Goal: Find specific page/section: Find specific page/section

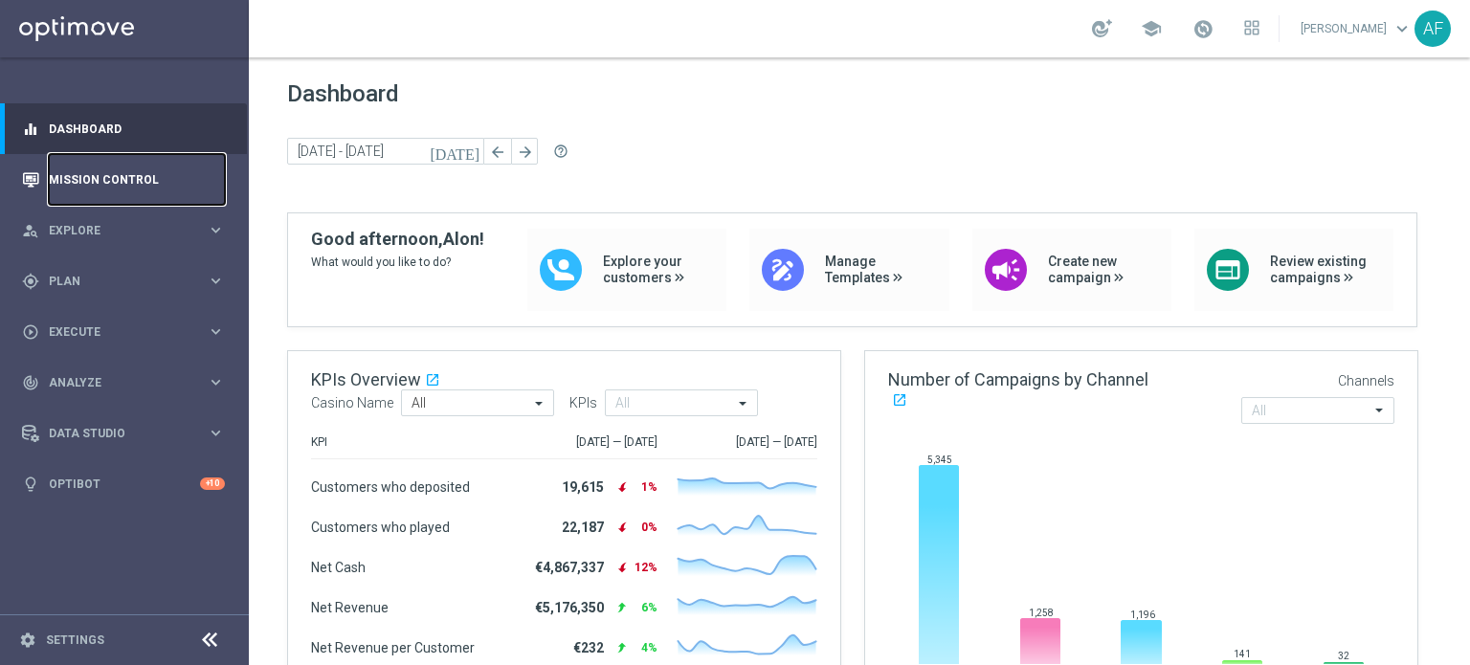
click at [128, 170] on link "Mission Control" at bounding box center [137, 179] width 176 height 51
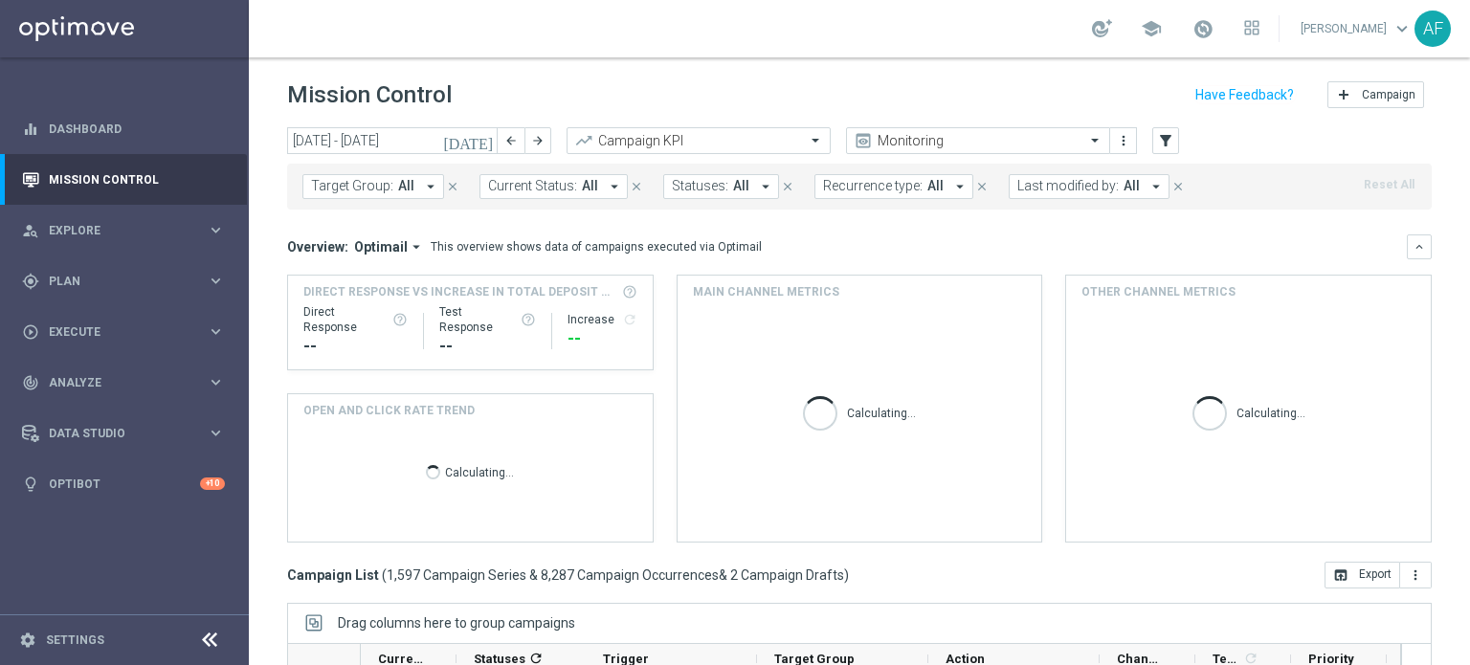
click at [483, 141] on icon "[DATE]" at bounding box center [469, 140] width 52 height 17
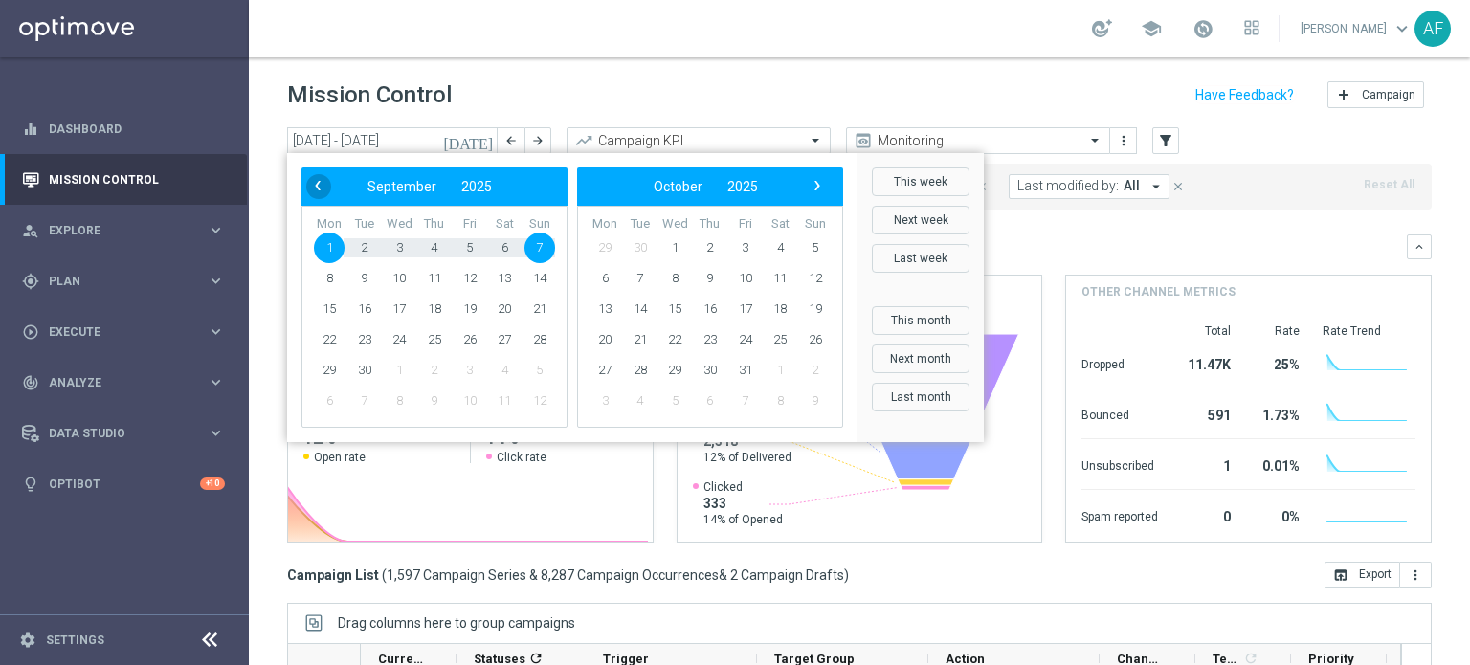
click at [314, 185] on span "‹" at bounding box center [317, 185] width 25 height 25
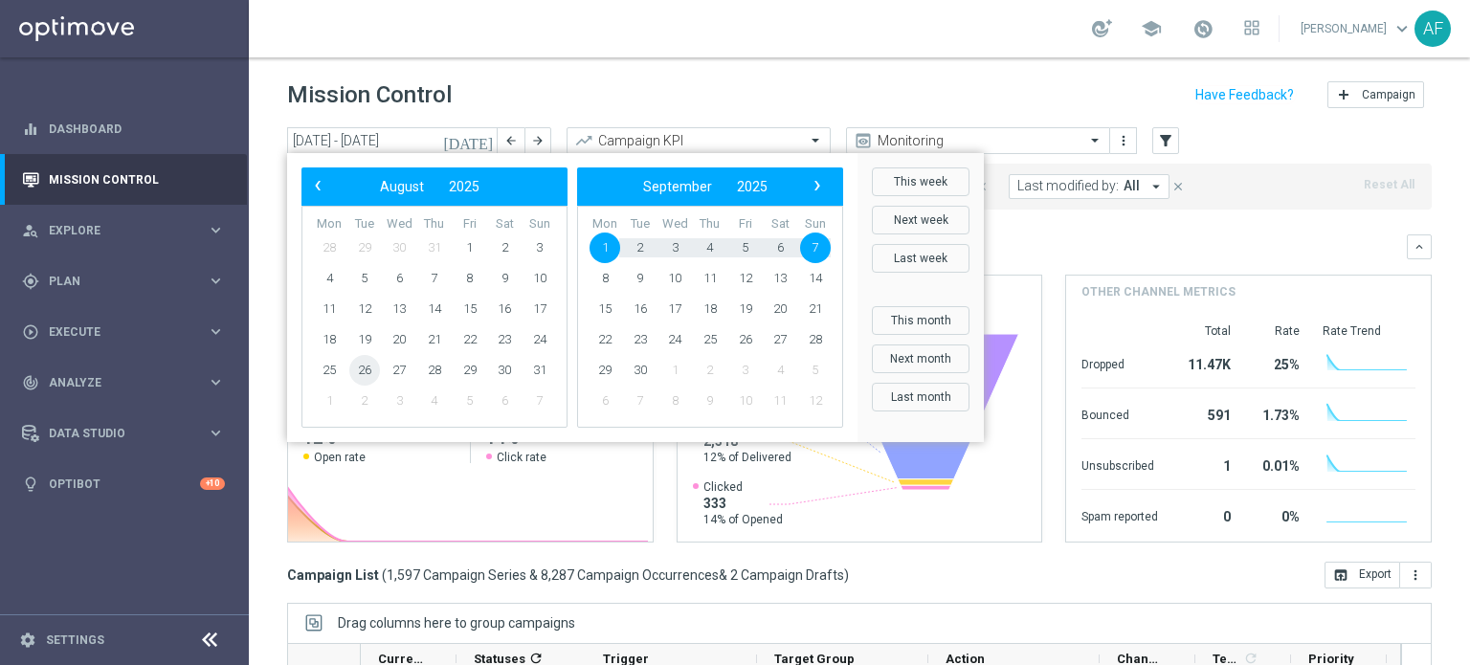
click at [371, 370] on span "26" at bounding box center [364, 370] width 31 height 31
click at [437, 373] on span "28" at bounding box center [434, 370] width 31 height 31
type input "[DATE] - [DATE]"
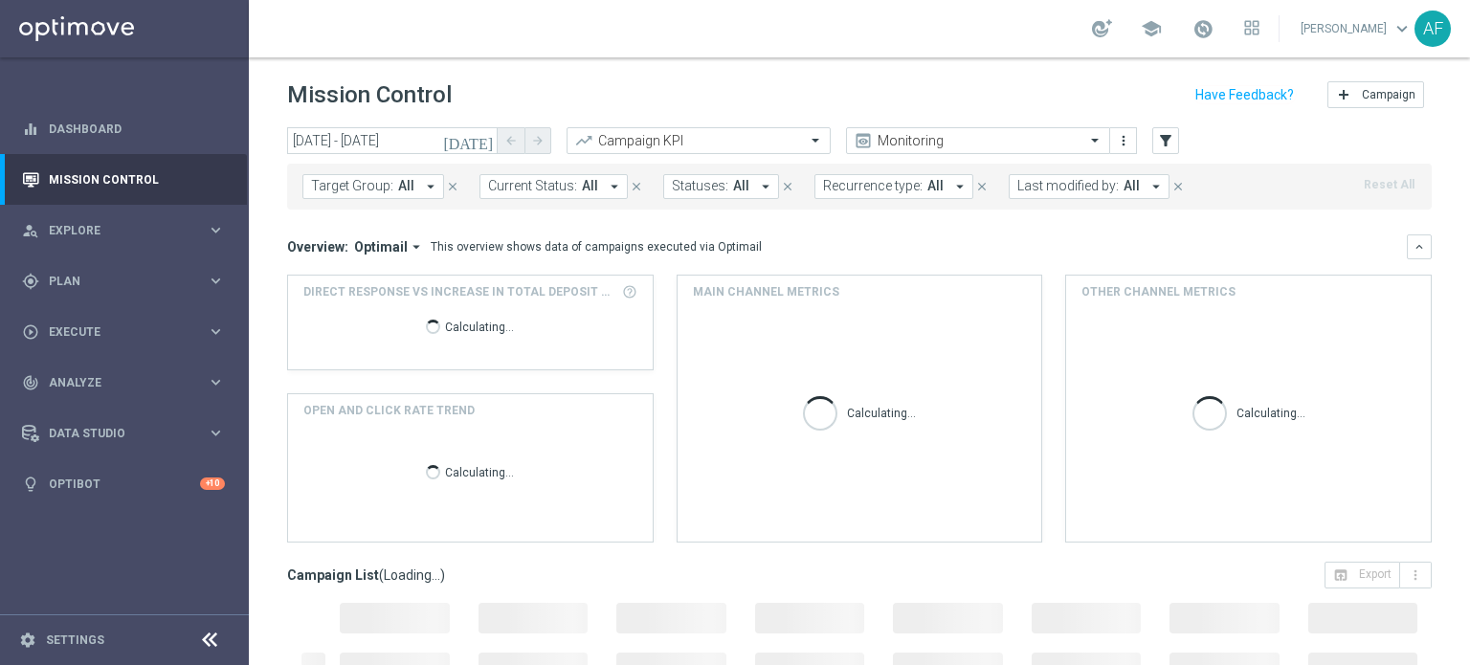
click at [410, 193] on span "All" at bounding box center [406, 186] width 16 height 16
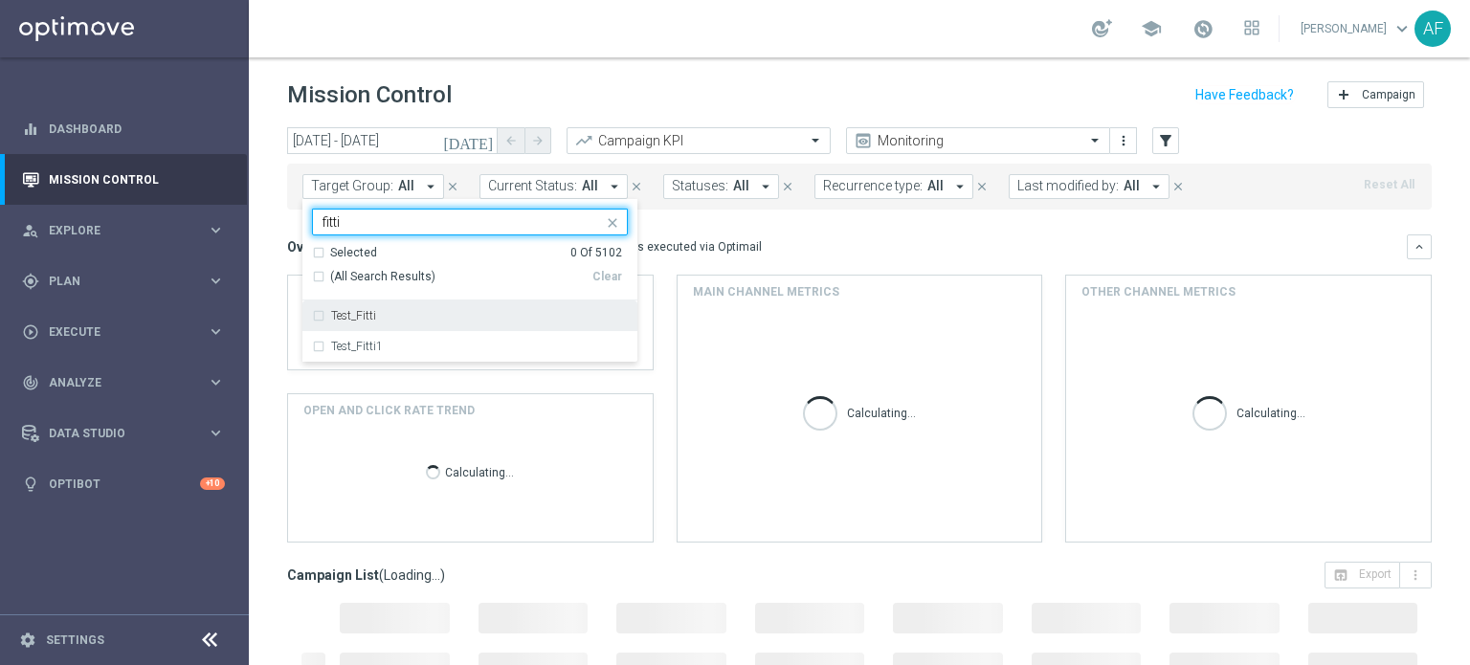
click at [398, 319] on div "Test_Fitti" at bounding box center [479, 315] width 297 height 11
type input "fitti"
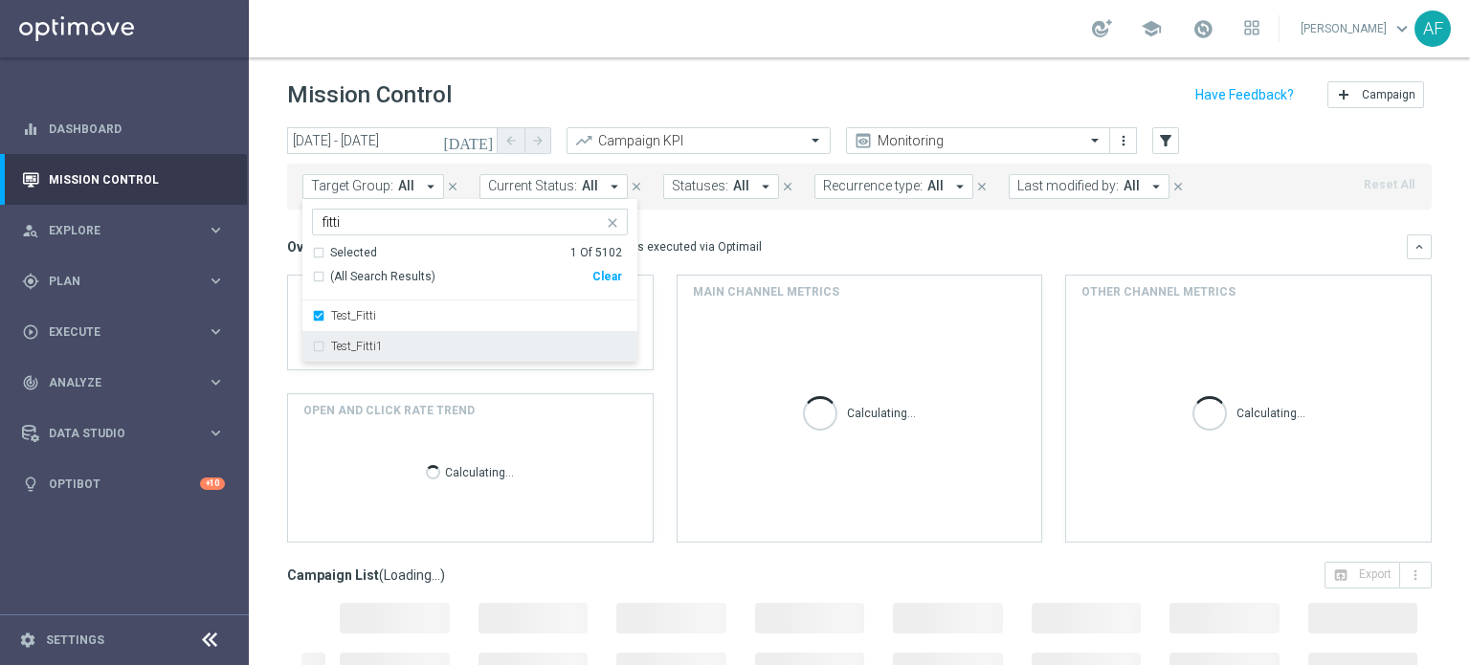
click at [401, 344] on div "Test_Fitti1" at bounding box center [479, 346] width 297 height 11
click at [811, 252] on div "Overview: Optimail arrow_drop_down This overview shows data of campaigns execut…" at bounding box center [847, 246] width 1120 height 17
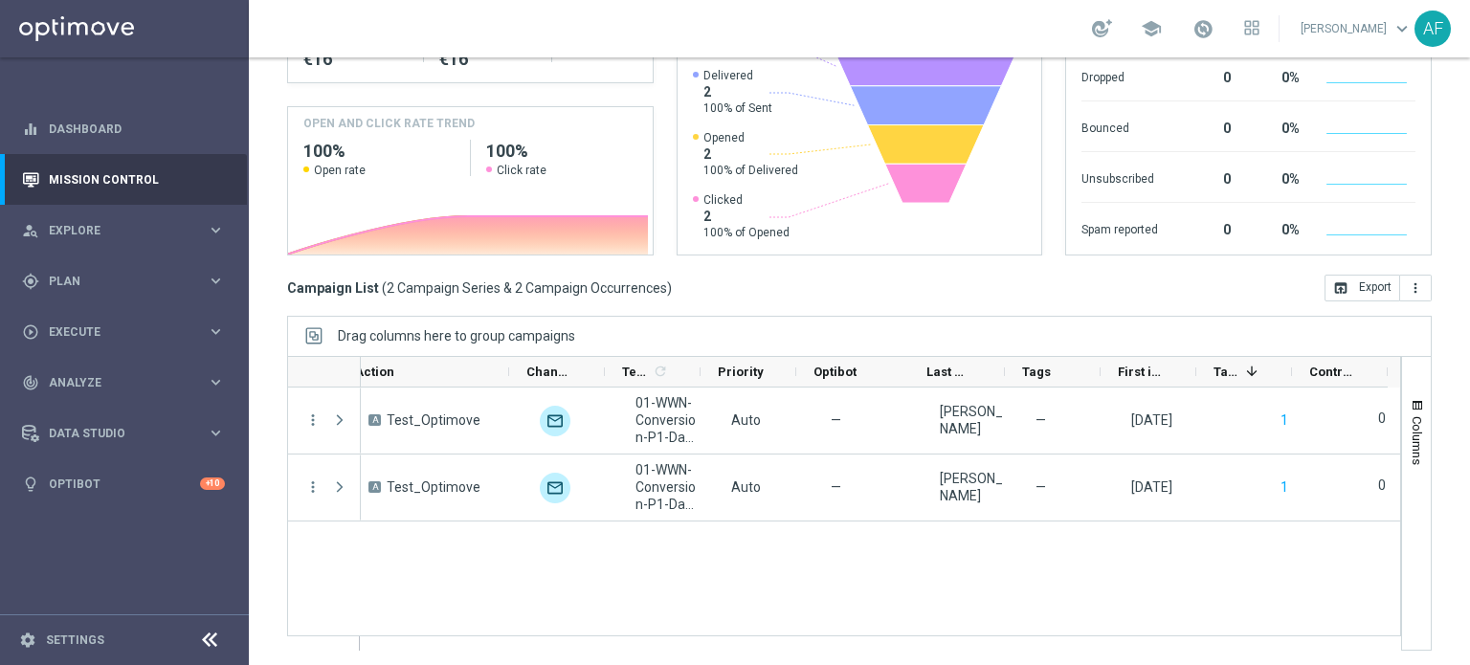
scroll to position [0, 589]
click at [1060, 546] on div "Test_Fitti A Test_Optimove unfold_more 01-WWN-Conversion-P1-Day1-24hrs Auto — […" at bounding box center [880, 519] width 1039 height 262
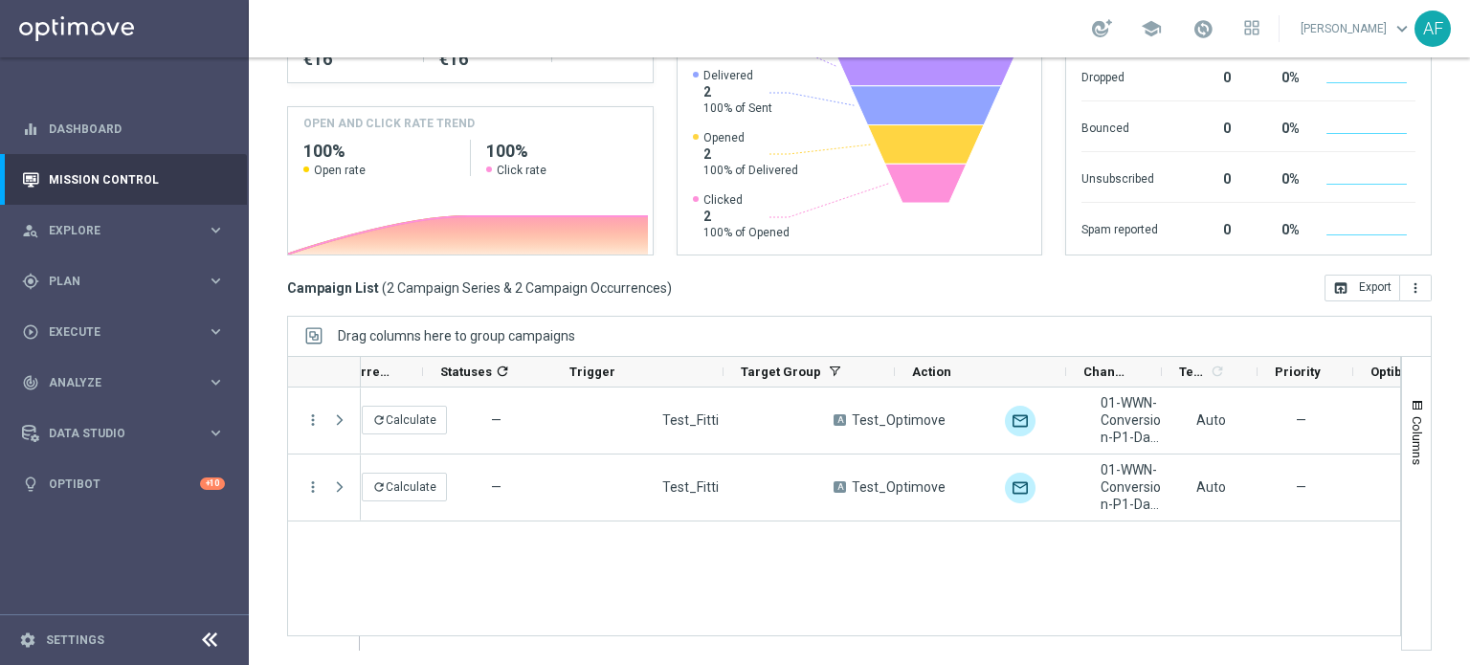
scroll to position [0, 0]
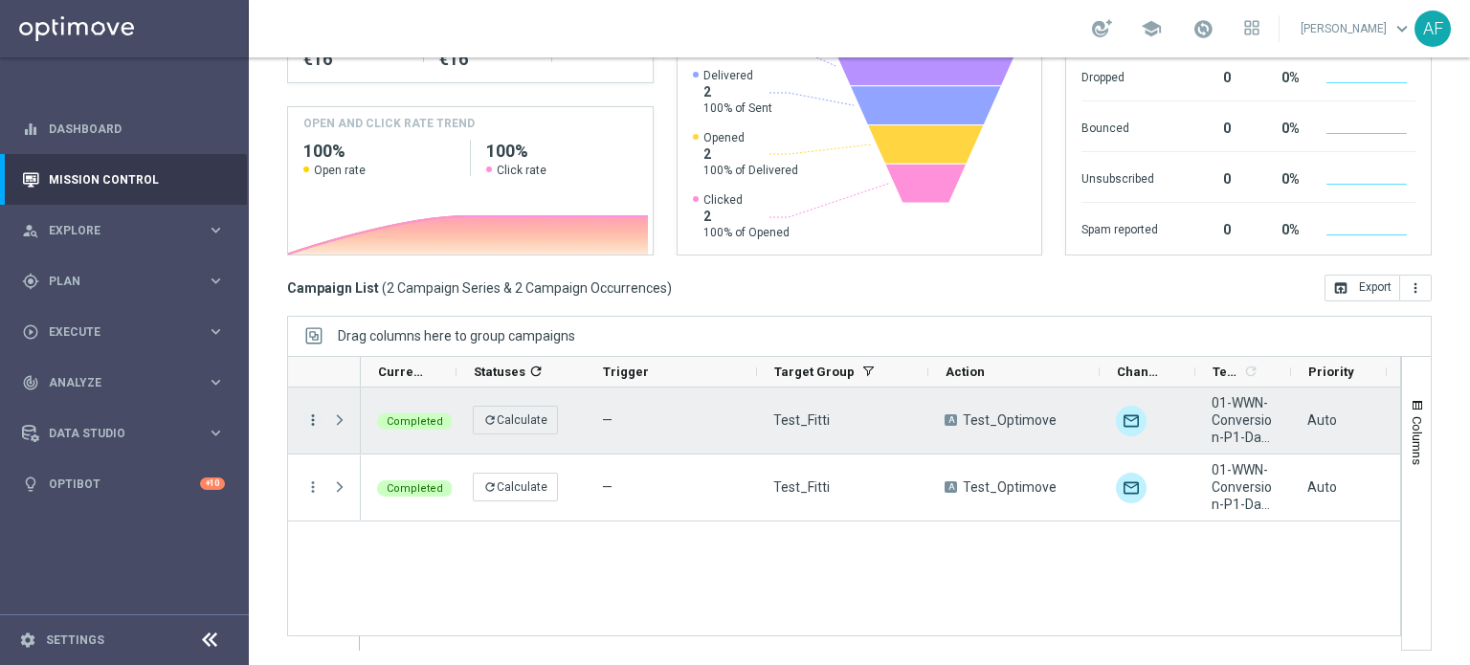
click at [310, 412] on icon "more_vert" at bounding box center [312, 419] width 17 height 17
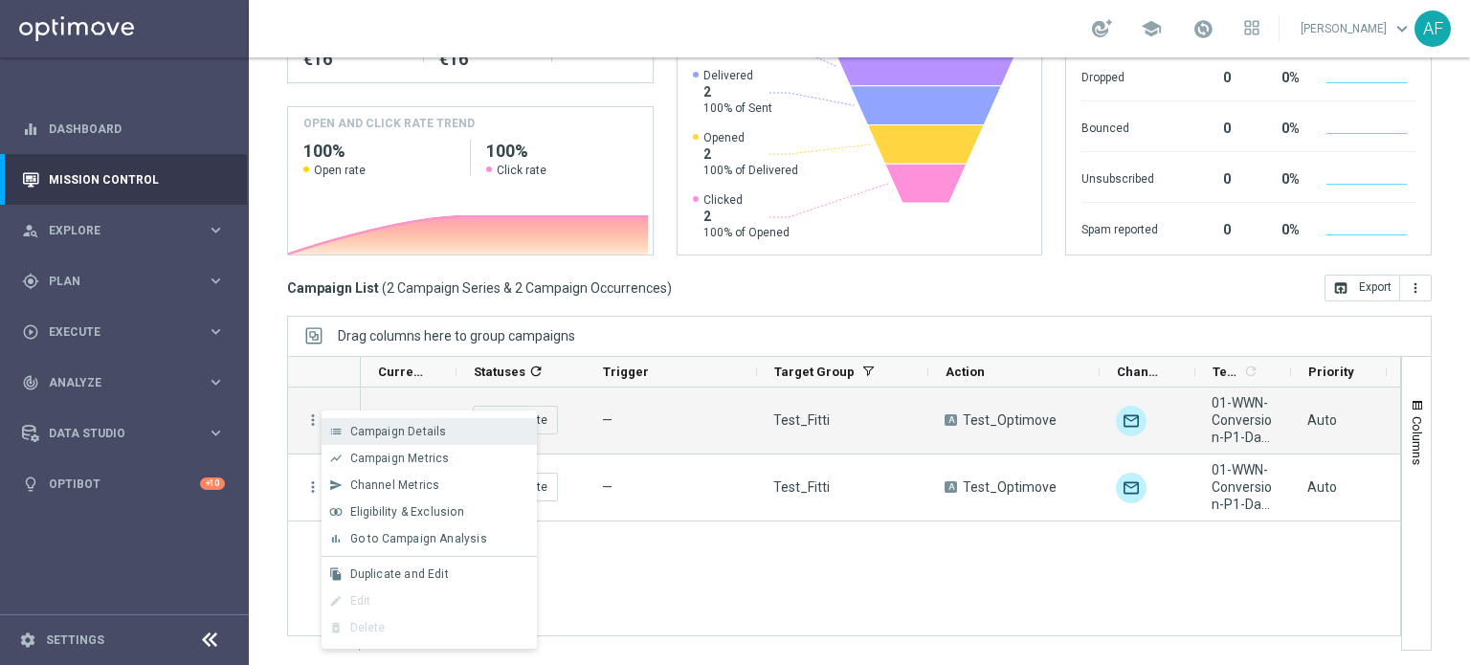
click at [367, 428] on span "Campaign Details" at bounding box center [398, 431] width 97 height 13
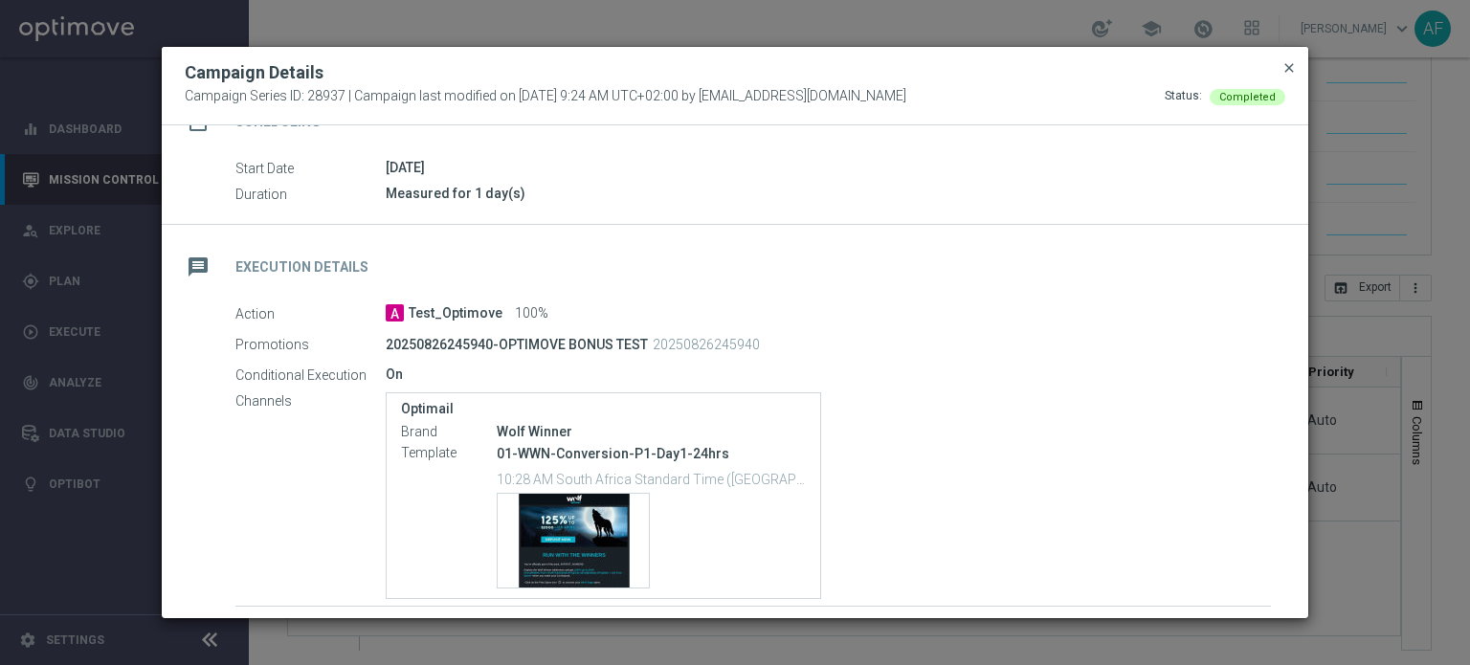
click at [1285, 70] on span "close" at bounding box center [1288, 67] width 15 height 15
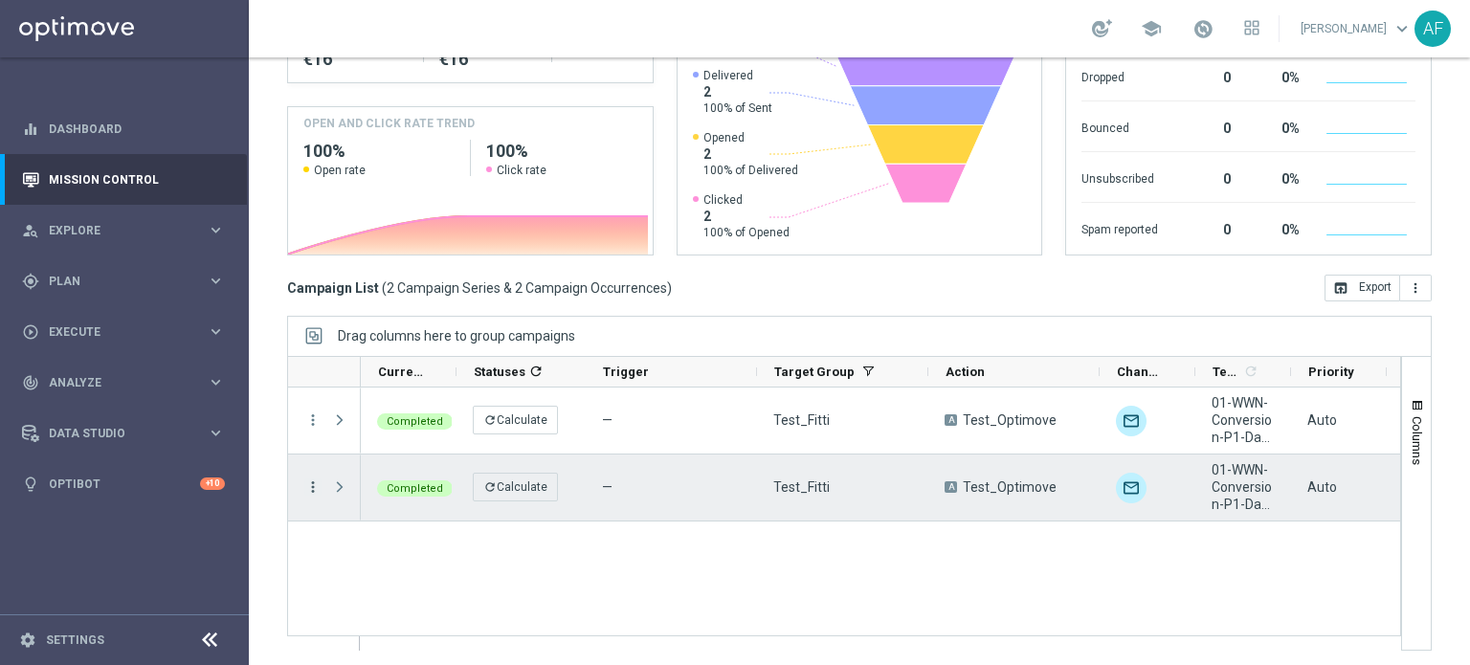
click at [312, 485] on icon "more_vert" at bounding box center [312, 486] width 17 height 17
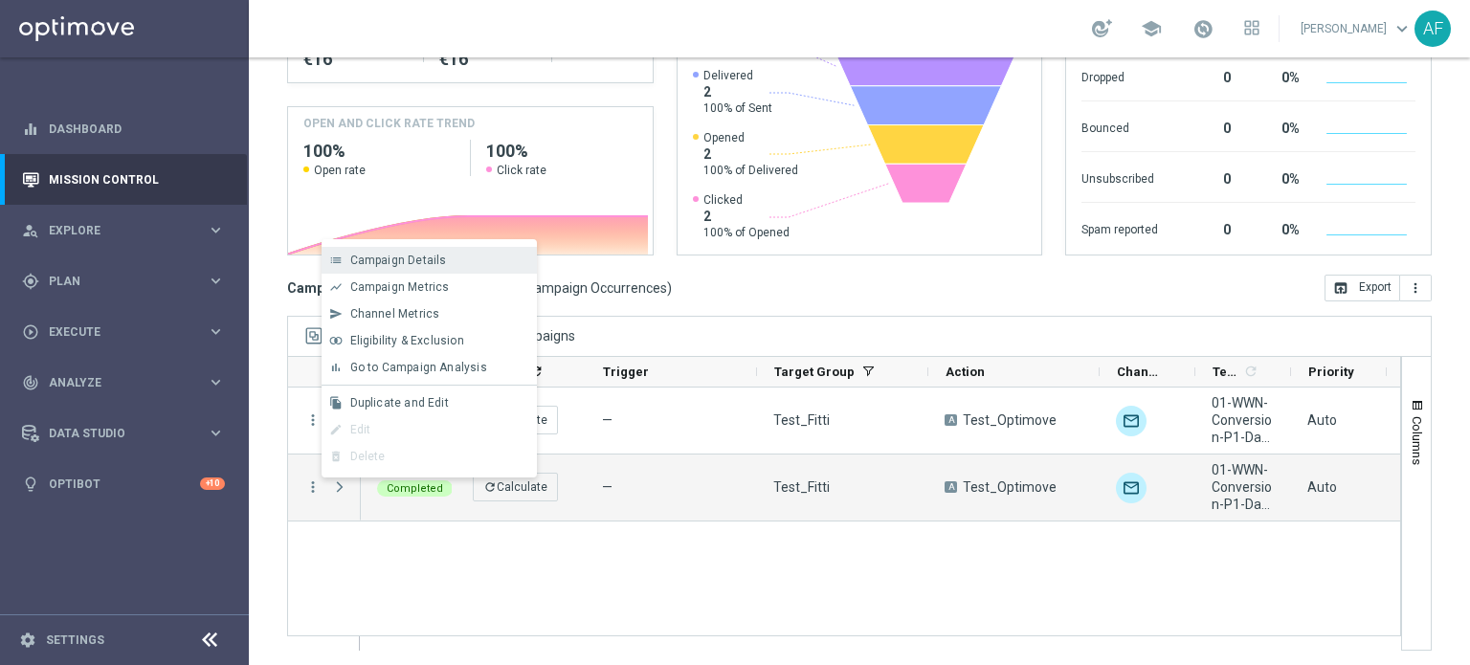
click at [442, 255] on span "Campaign Details" at bounding box center [398, 260] width 97 height 13
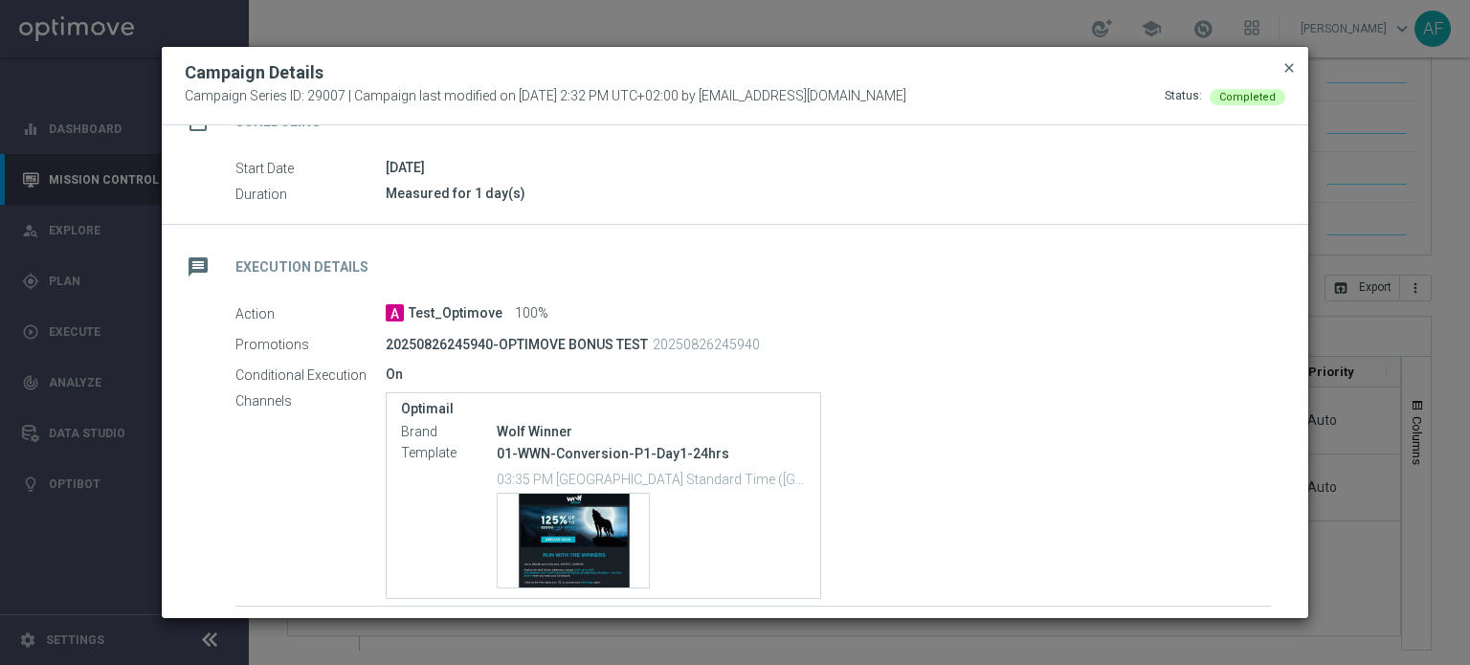
click at [1286, 70] on span "close" at bounding box center [1288, 67] width 15 height 15
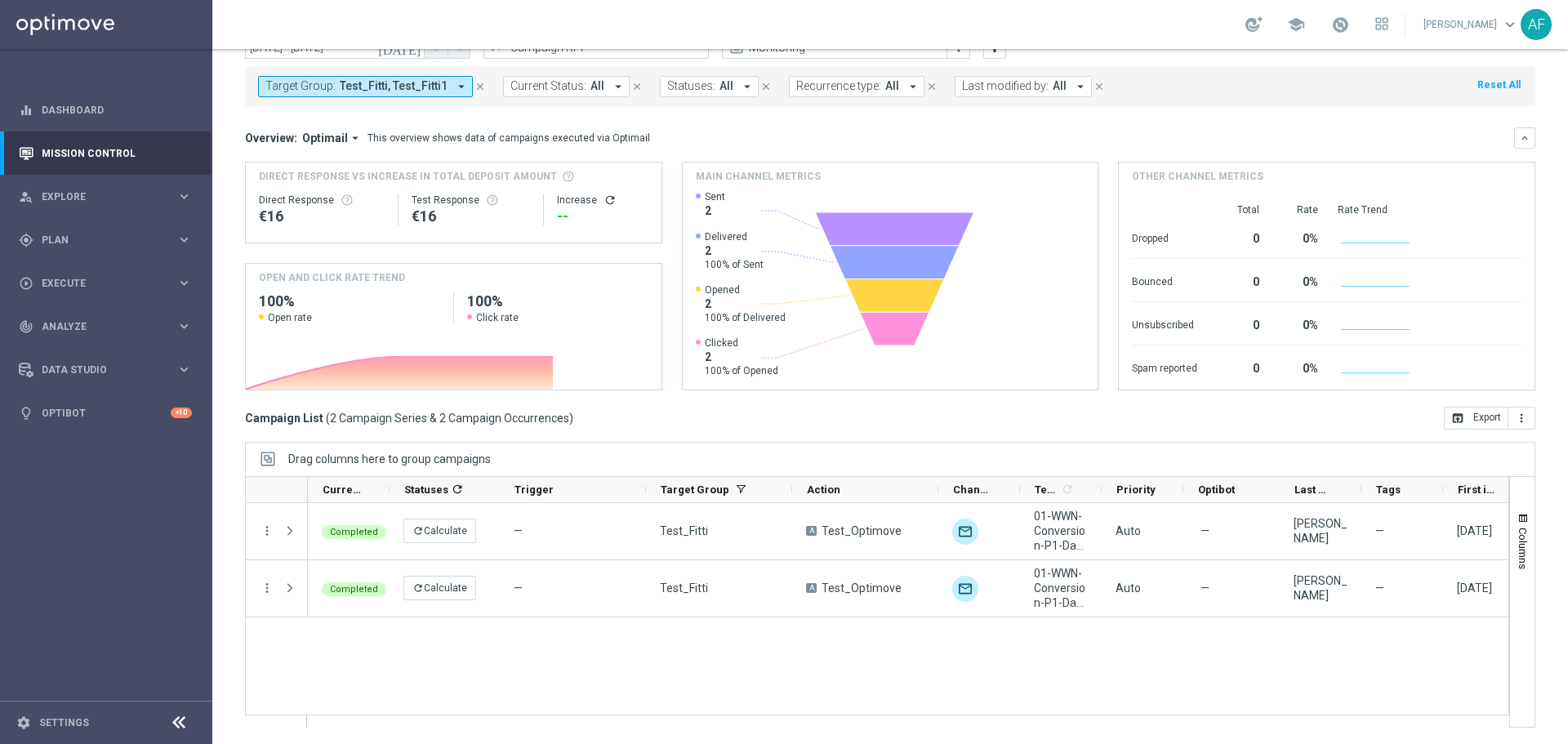
scroll to position [73, 0]
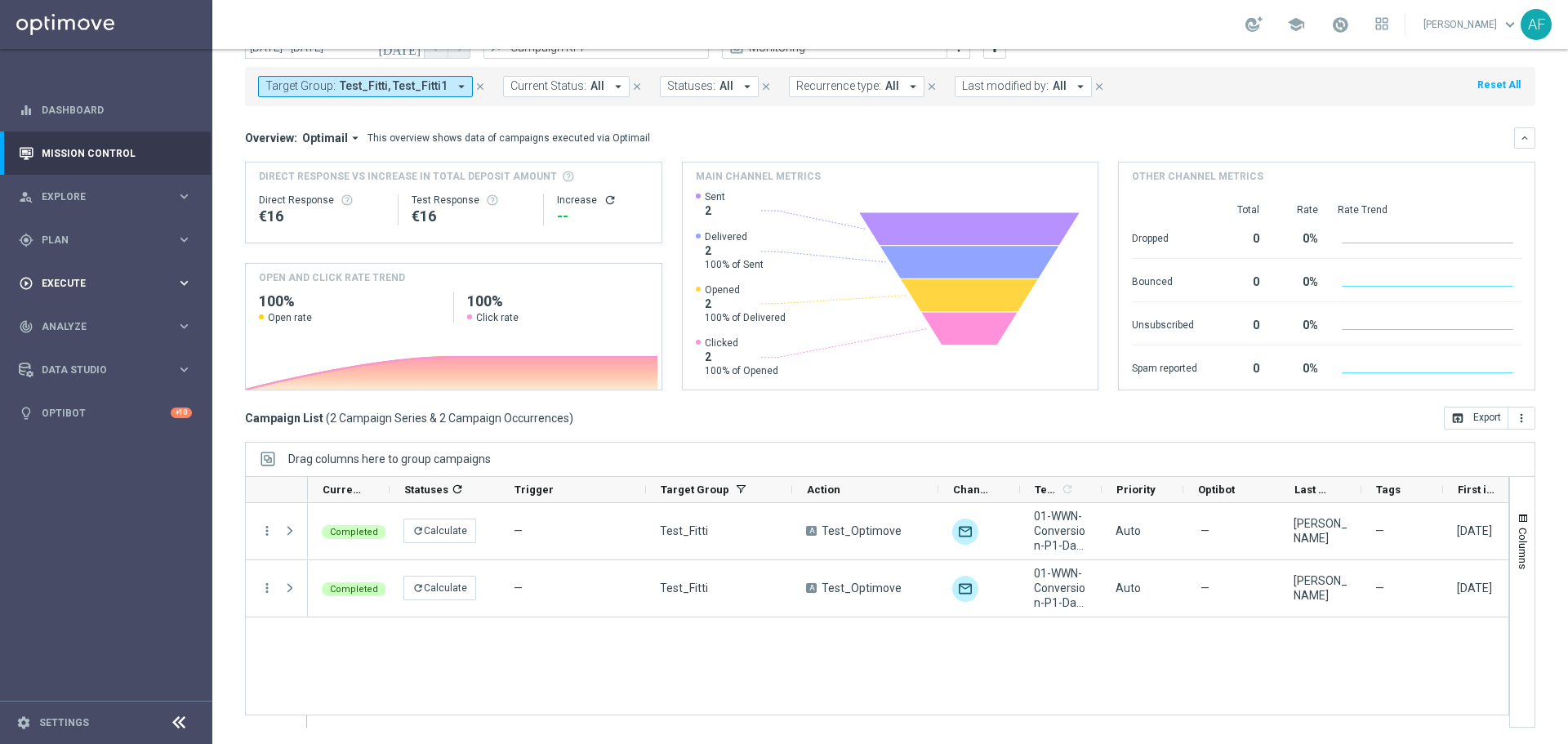
click at [120, 283] on span "Execute" at bounding box center [109, 282] width 135 height 9
click at [111, 370] on span "Analyze" at bounding box center [109, 375] width 135 height 9
click at [122, 558] on div "Data Studio" at bounding box center [97, 565] width 158 height 15
click at [76, 400] on link "Attributes" at bounding box center [106, 403] width 127 height 13
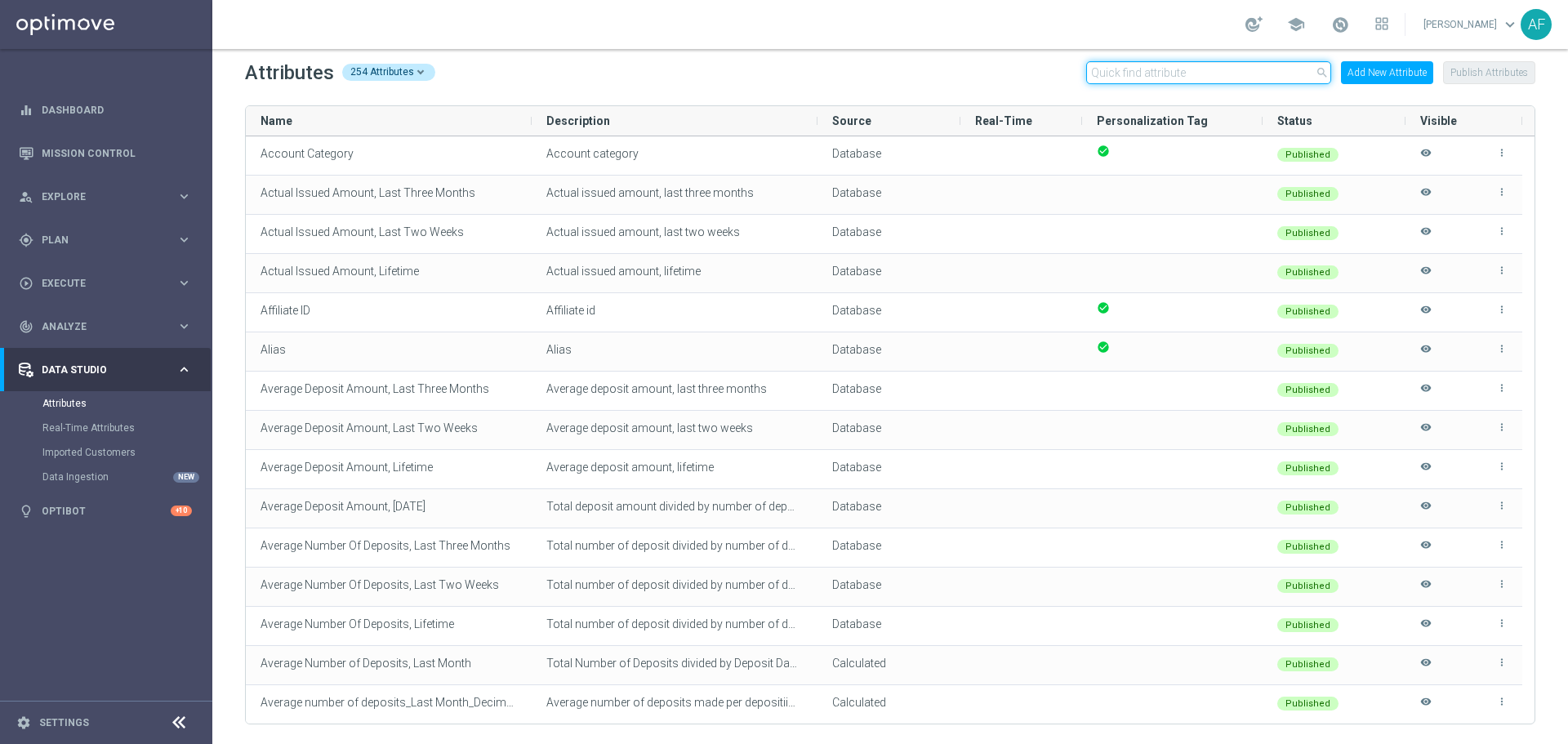
click at [1183, 79] on input "text" at bounding box center [1209, 73] width 245 height 23
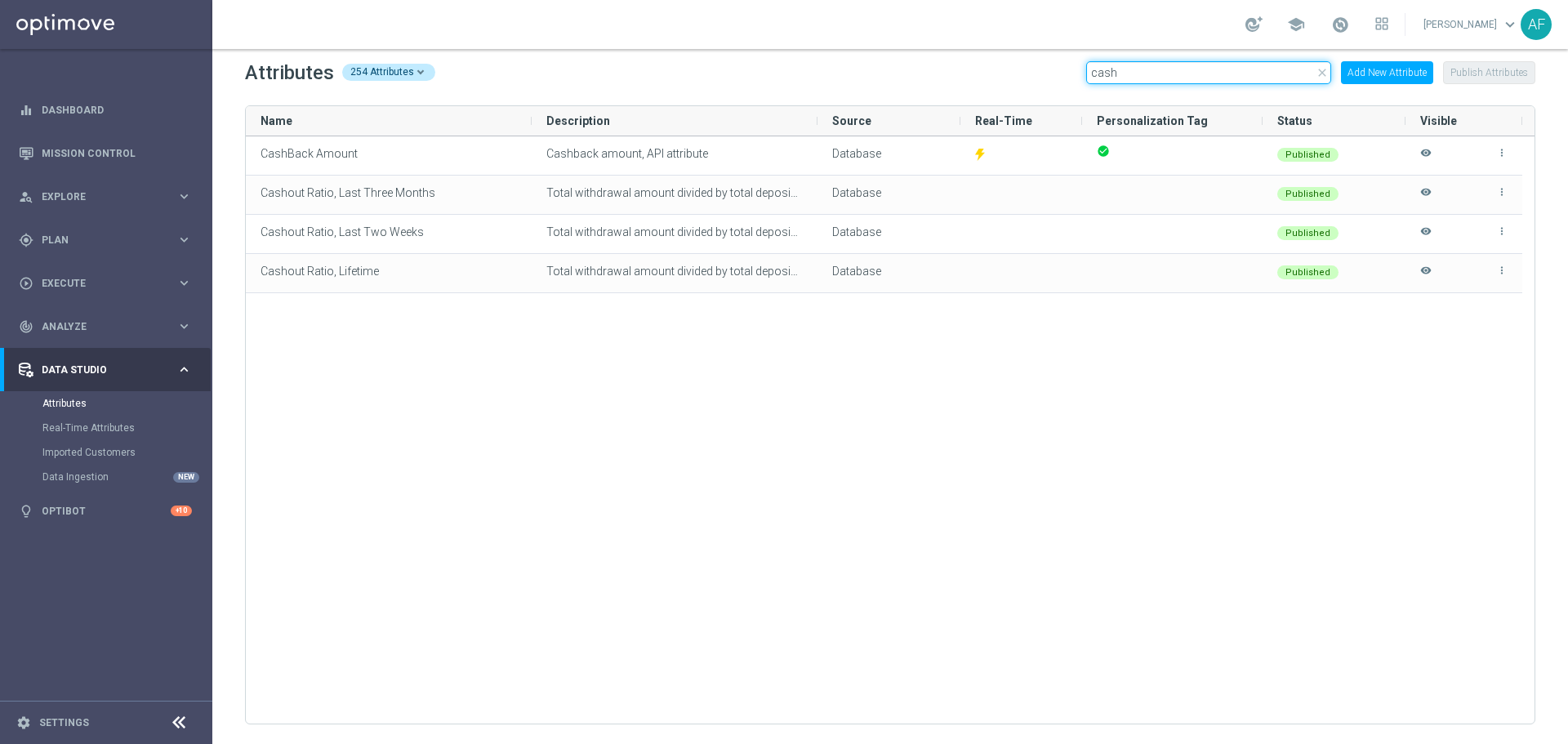
type input "cash"
